Goal: Check status: Check status

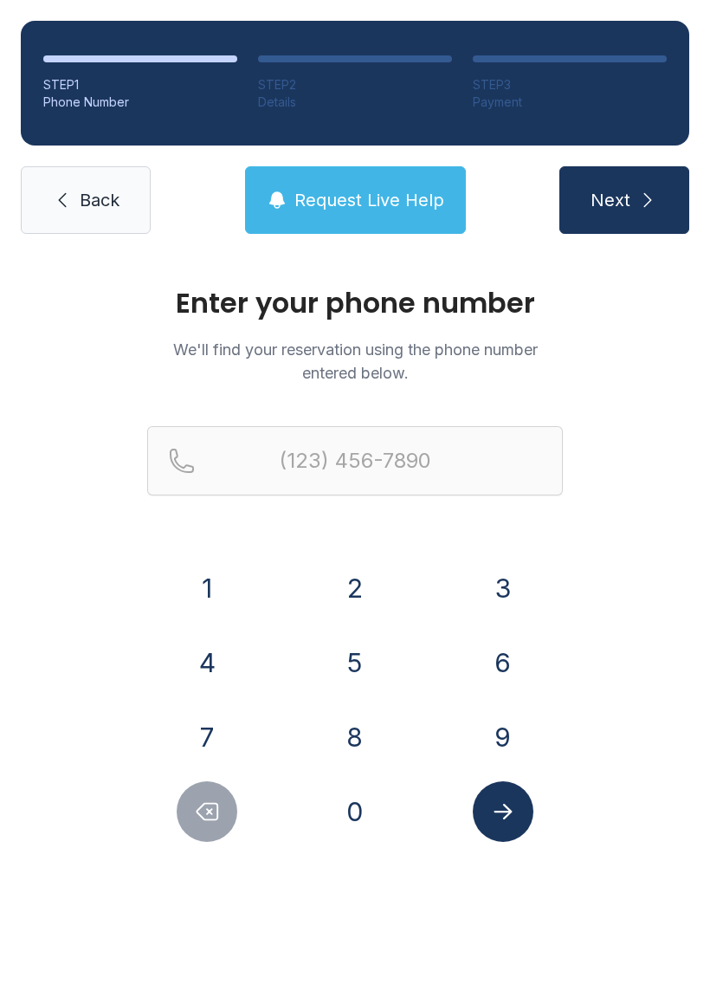
click at [489, 733] on button "9" at bounding box center [503, 737] width 61 height 61
click at [245, 652] on div "4" at bounding box center [207, 662] width 120 height 61
click at [217, 639] on button "4" at bounding box center [207, 662] width 61 height 61
click at [353, 725] on button "8" at bounding box center [355, 737] width 61 height 61
click at [366, 583] on button "2" at bounding box center [355, 588] width 61 height 61
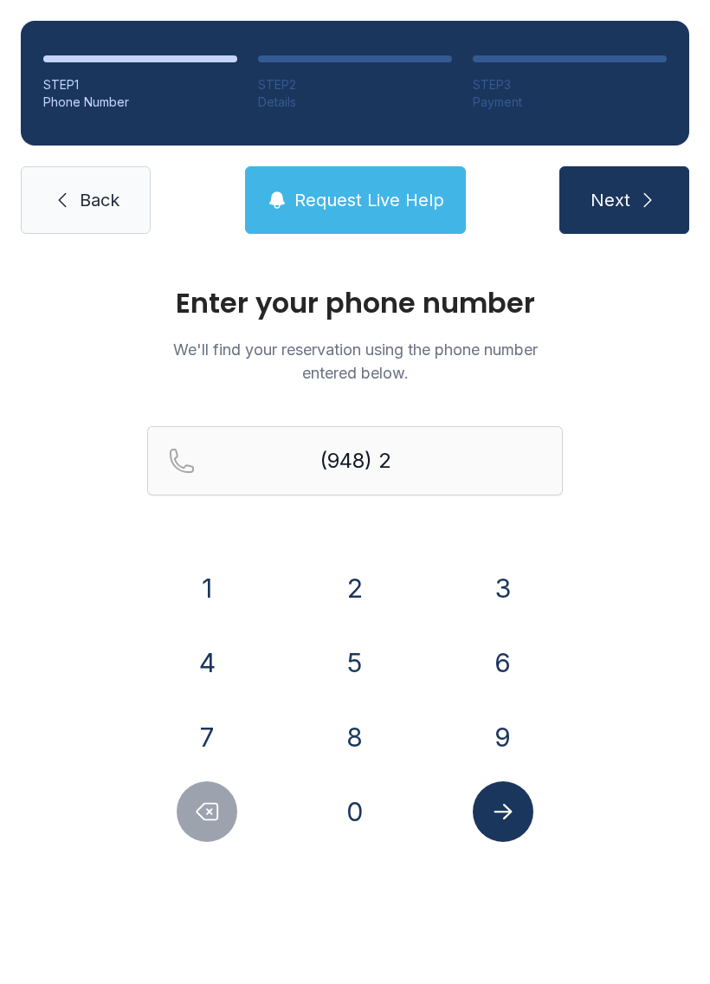
click at [369, 581] on button "2" at bounding box center [355, 588] width 61 height 61
click at [236, 732] on button "7" at bounding box center [207, 737] width 61 height 61
click at [238, 735] on div "7" at bounding box center [207, 737] width 120 height 61
click at [228, 723] on button "7" at bounding box center [207, 737] width 61 height 61
click at [358, 644] on button "5" at bounding box center [355, 662] width 61 height 61
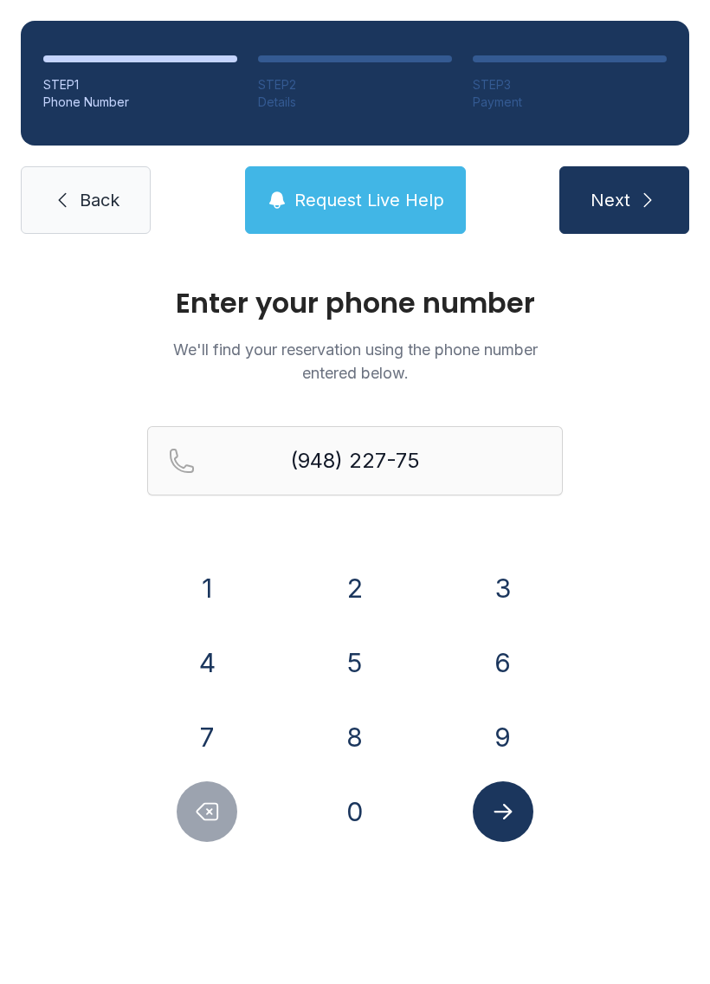
click at [512, 650] on button "6" at bounding box center [503, 662] width 61 height 61
click at [496, 724] on button "9" at bounding box center [503, 737] width 61 height 61
click at [528, 795] on button "Submit lookup form" at bounding box center [503, 811] width 61 height 61
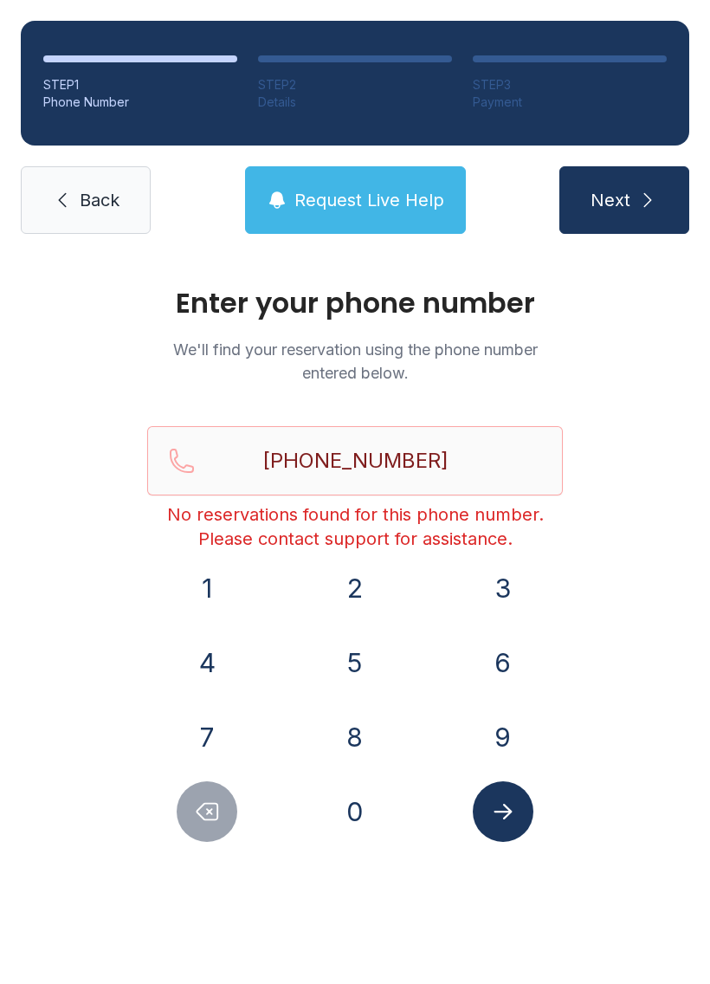
click at [227, 819] on button "Delete number" at bounding box center [207, 811] width 61 height 61
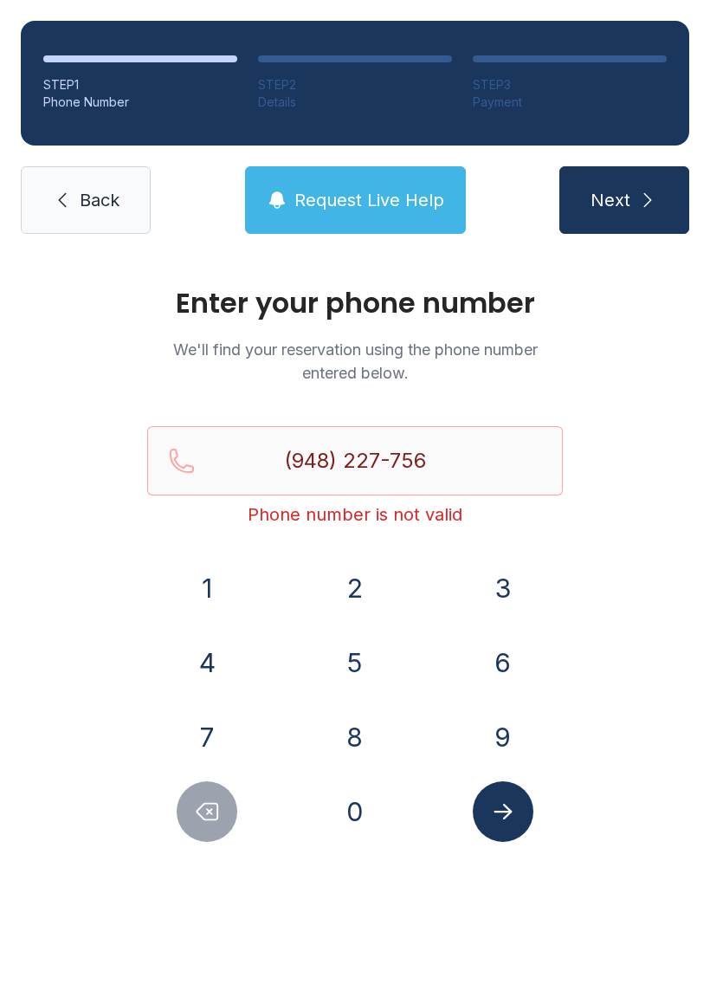
click at [226, 819] on button "Delete number" at bounding box center [207, 811] width 61 height 61
click at [236, 806] on button "Delete number" at bounding box center [207, 811] width 61 height 61
click at [238, 807] on div at bounding box center [207, 811] width 120 height 61
click at [236, 808] on button "Delete number" at bounding box center [207, 811] width 61 height 61
click at [236, 807] on button "Delete number" at bounding box center [207, 811] width 61 height 61
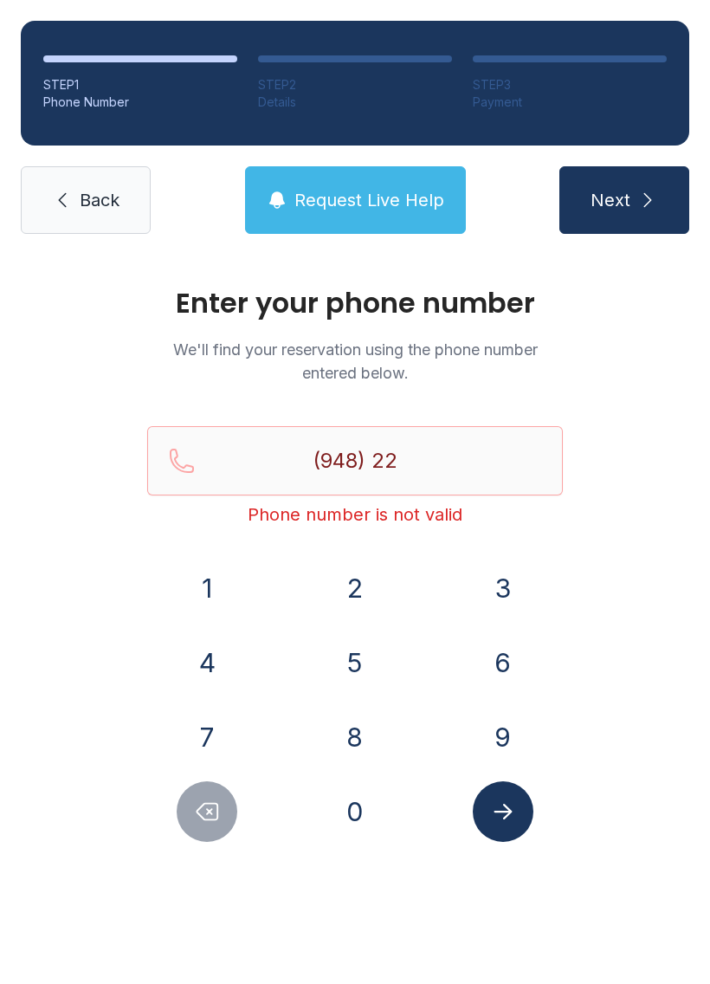
click at [202, 804] on icon "Delete number" at bounding box center [207, 812] width 26 height 26
click at [201, 804] on icon "Delete number" at bounding box center [207, 812] width 26 height 26
click at [202, 790] on button "Delete number" at bounding box center [207, 811] width 61 height 61
click at [212, 786] on button "Delete number" at bounding box center [207, 811] width 61 height 61
type input "(9"
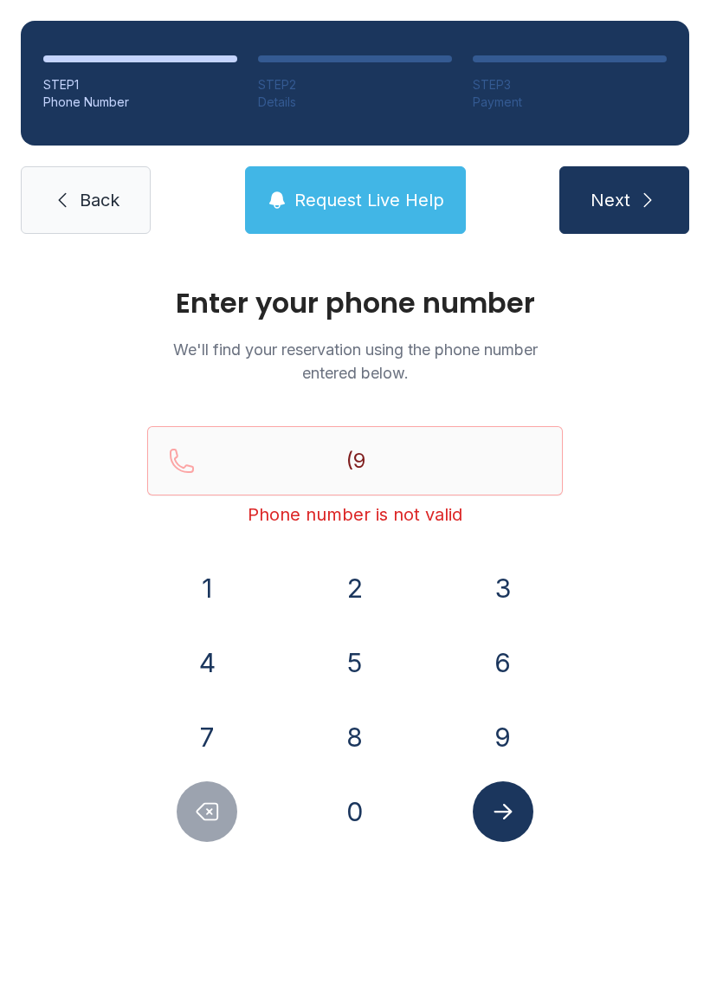
click at [211, 786] on button "Delete number" at bounding box center [207, 811] width 61 height 61
click at [210, 798] on button "Delete number" at bounding box center [207, 811] width 61 height 61
click at [210, 797] on button "Delete number" at bounding box center [207, 811] width 61 height 61
click at [638, 200] on icon "submit" at bounding box center [648, 200] width 21 height 21
type input "("
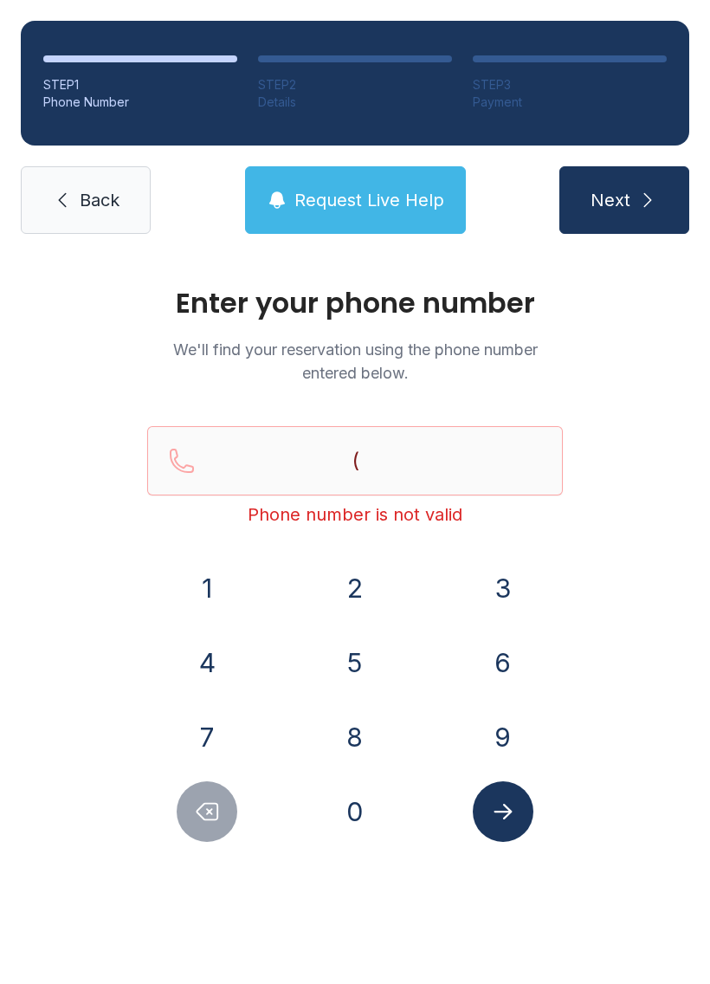
click at [121, 182] on link "Back" at bounding box center [86, 200] width 130 height 68
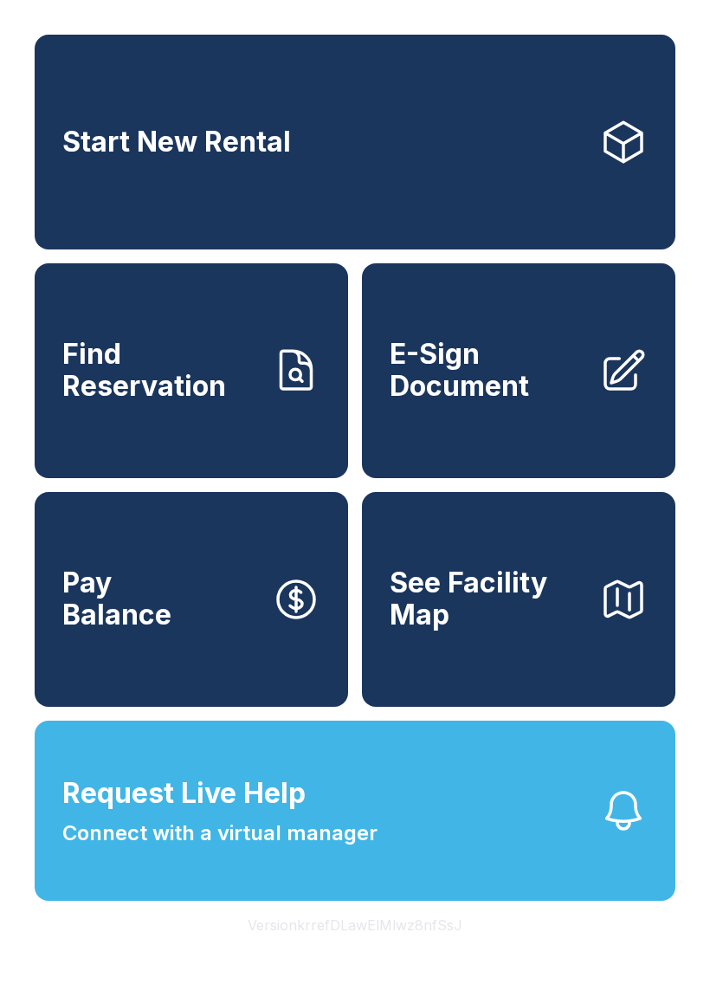
click at [268, 814] on span "Request Live Help" at bounding box center [183, 794] width 243 height 42
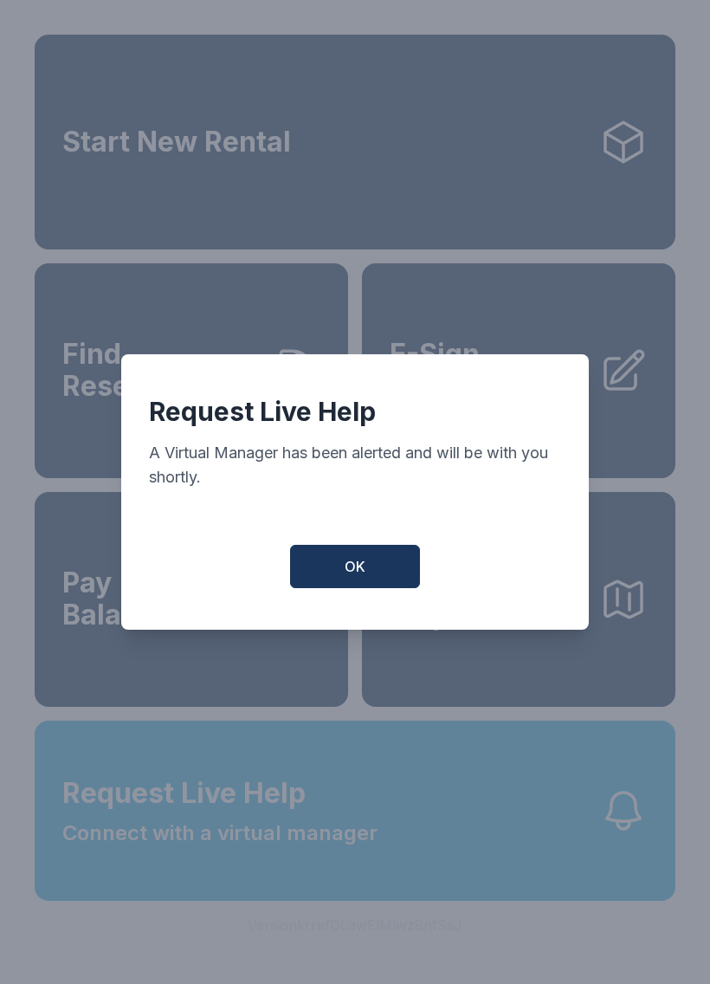
click at [340, 567] on button "OK" at bounding box center [355, 566] width 130 height 43
